Goal: Task Accomplishment & Management: Manage account settings

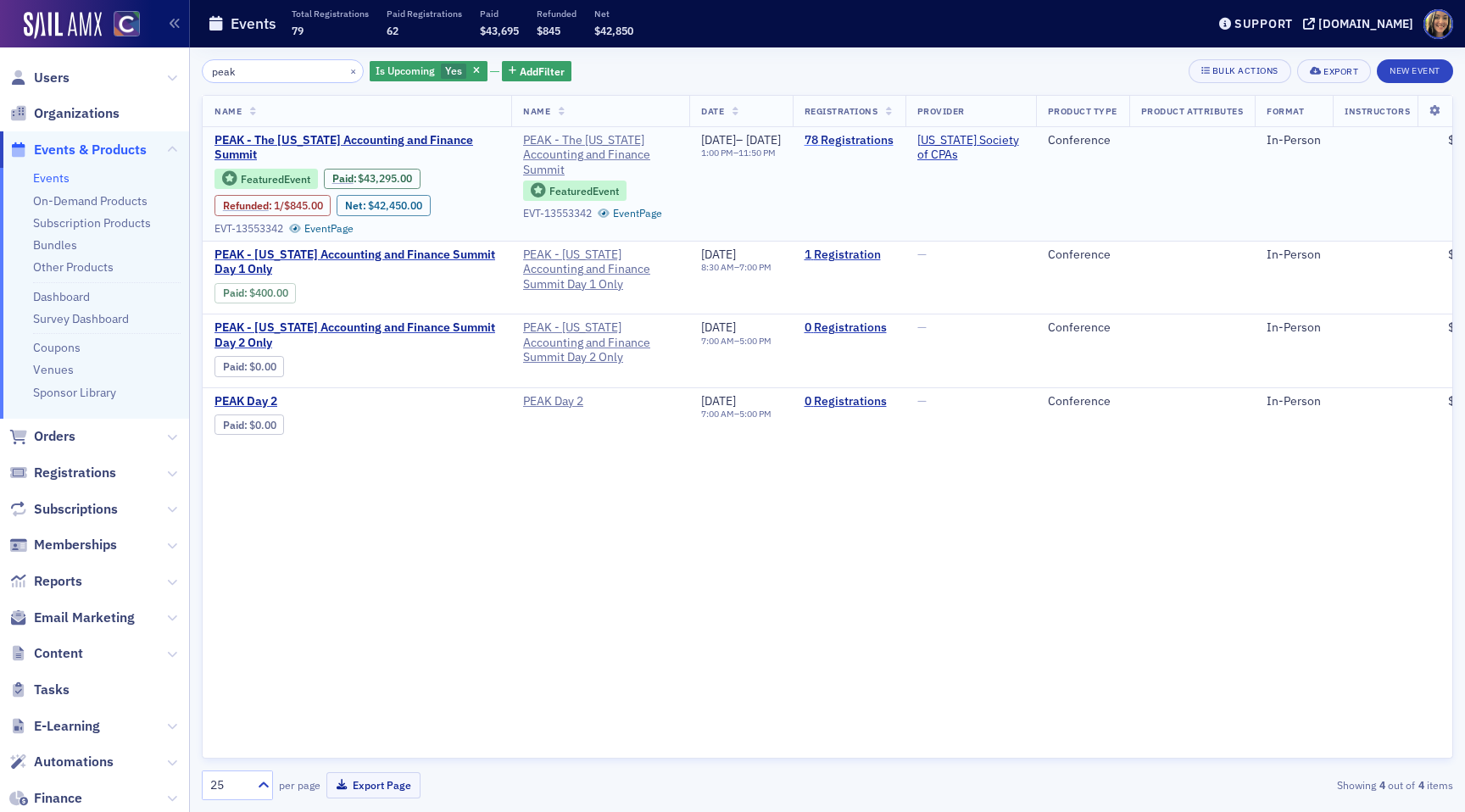
click at [894, 137] on link "78 Registrations" at bounding box center [848, 140] width 89 height 15
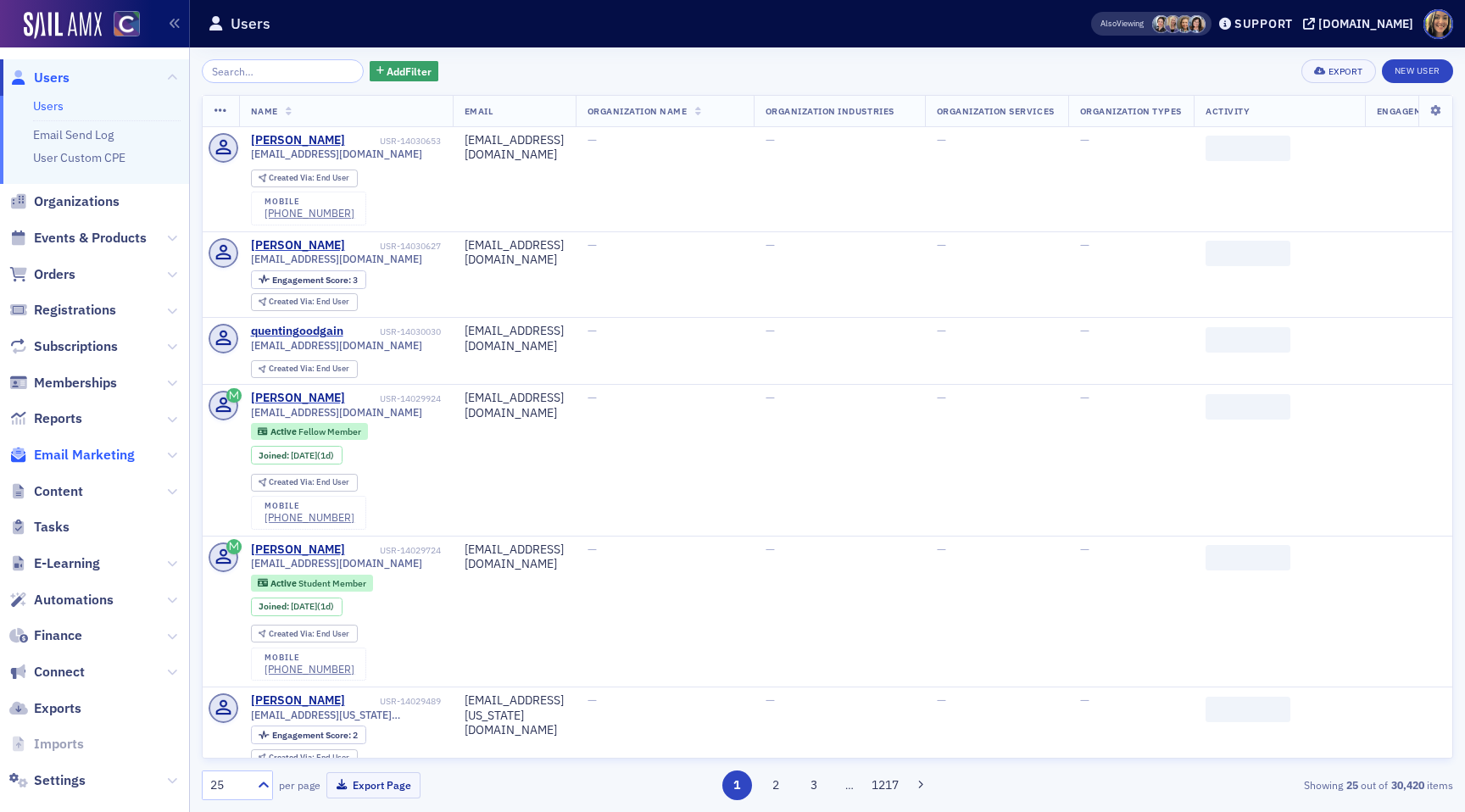
click at [105, 454] on span "Email Marketing" at bounding box center [84, 455] width 101 height 19
